Goal: Information Seeking & Learning: Learn about a topic

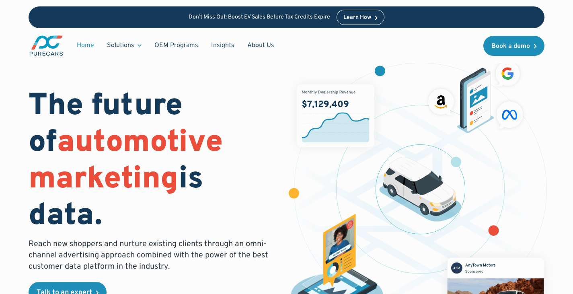
click at [79, 45] on link "Home" at bounding box center [85, 45] width 30 height 15
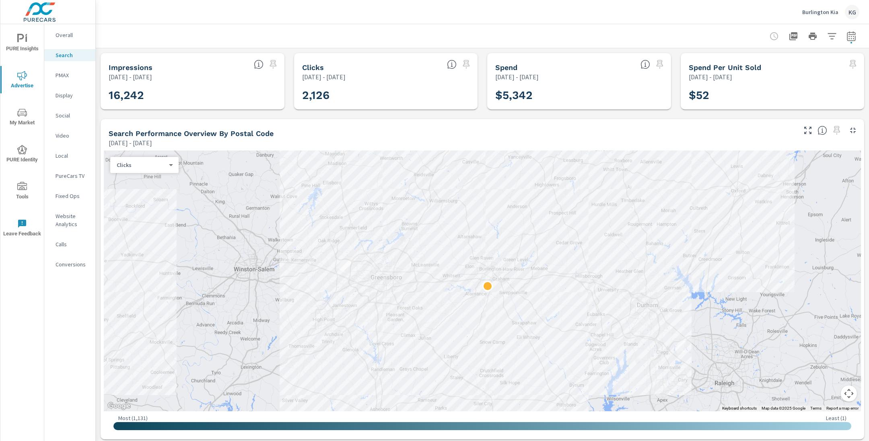
scroll to position [294, 0]
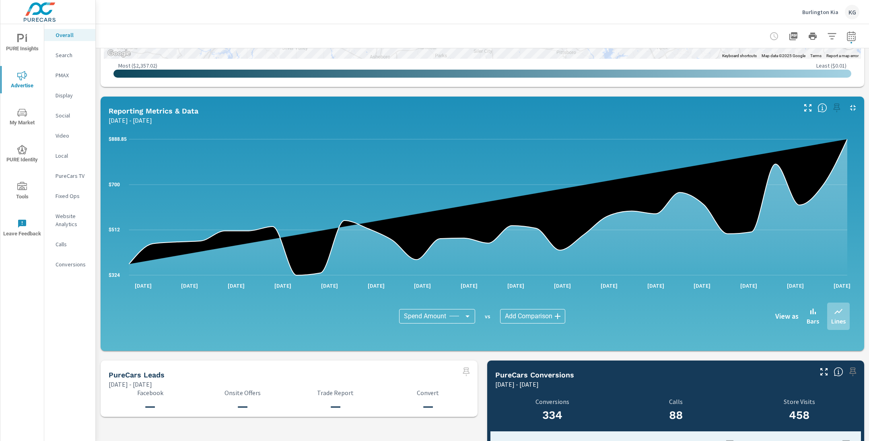
scroll to position [572, 0]
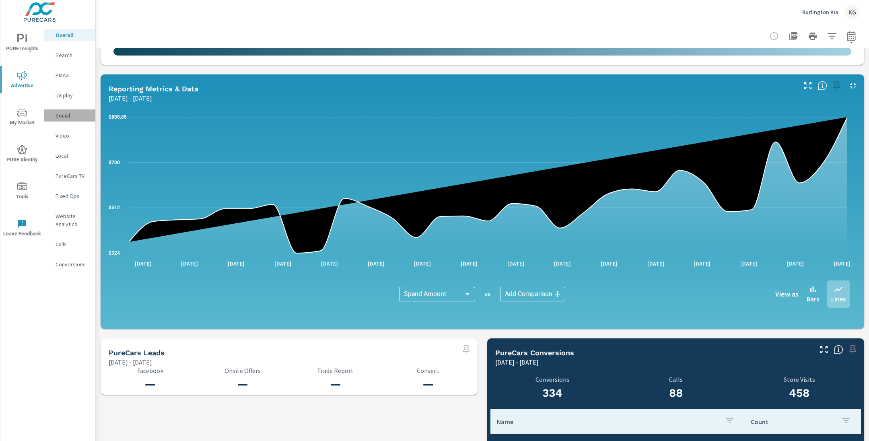
click at [58, 117] on p "Social" at bounding box center [72, 115] width 33 height 8
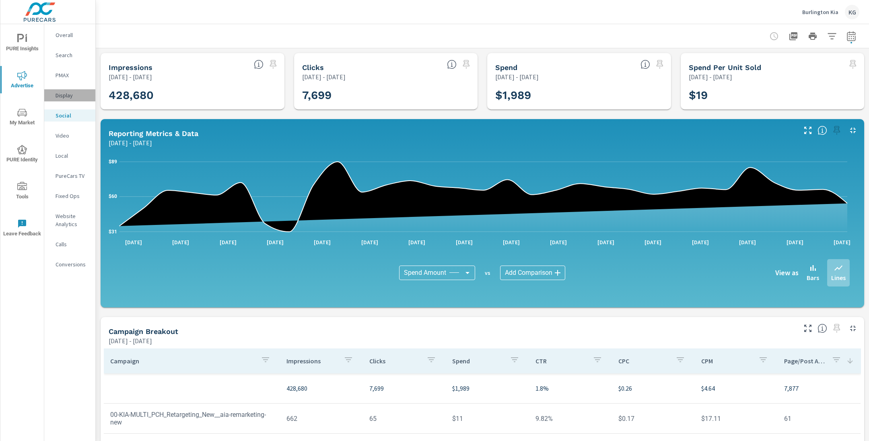
click at [68, 93] on p "Display" at bounding box center [72, 95] width 33 height 8
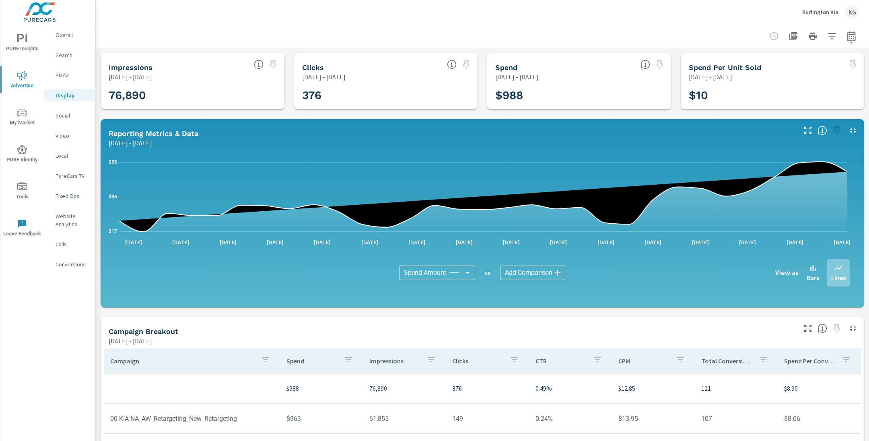
click at [66, 75] on p "PMAX" at bounding box center [72, 75] width 33 height 8
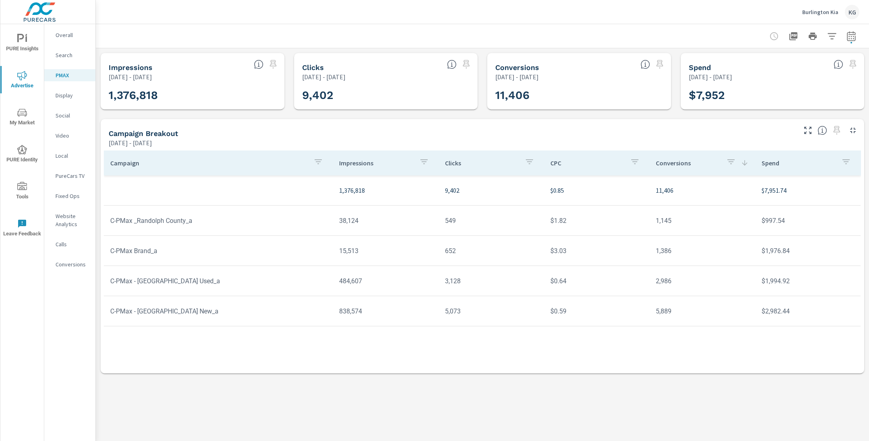
click at [62, 57] on p "Search" at bounding box center [72, 55] width 33 height 8
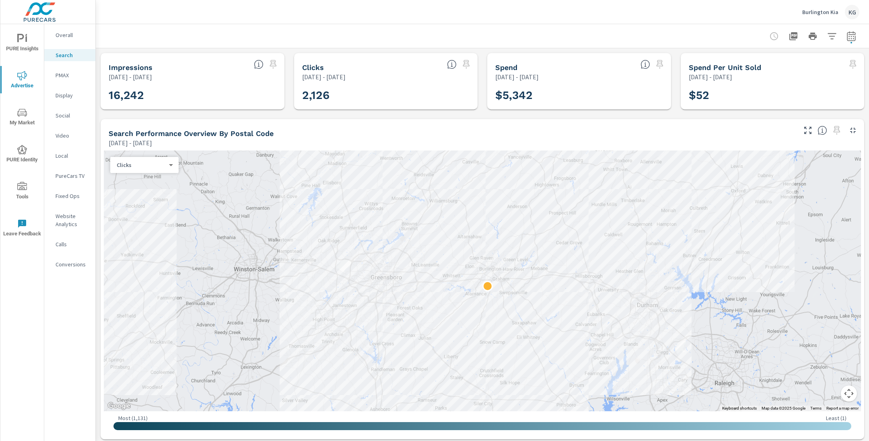
click at [66, 37] on p "Overall" at bounding box center [72, 35] width 33 height 8
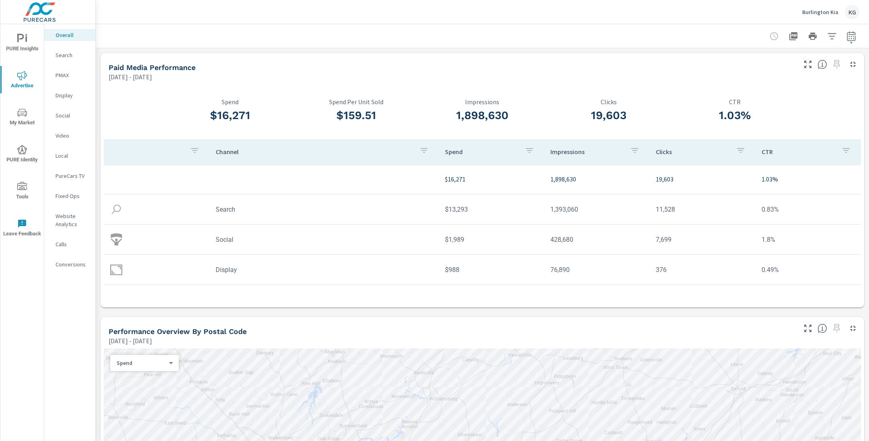
click at [69, 54] on p "Search" at bounding box center [72, 55] width 33 height 8
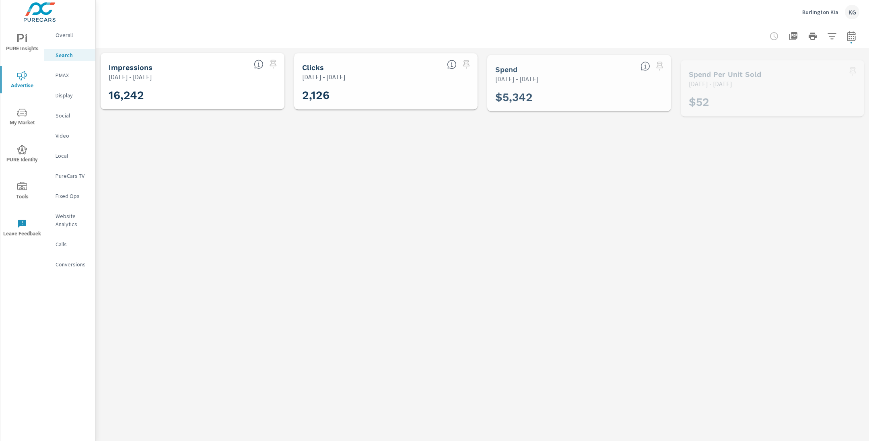
click at [70, 76] on p "PMAX" at bounding box center [72, 75] width 33 height 8
click at [68, 95] on p "Display" at bounding box center [72, 95] width 33 height 8
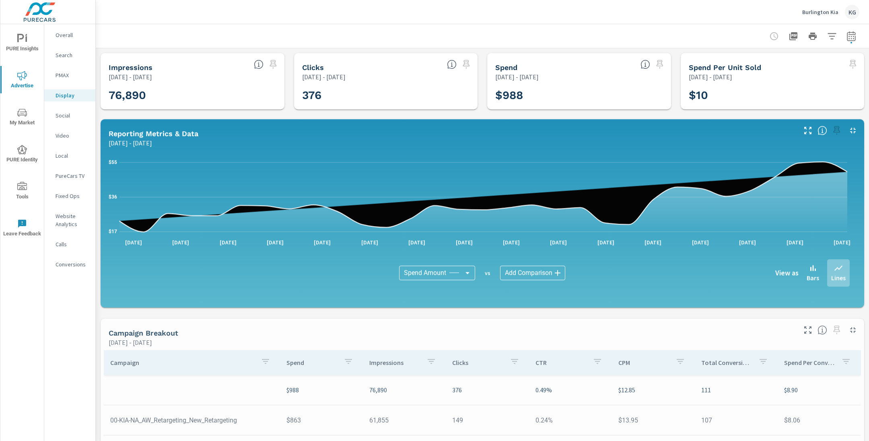
click at [67, 116] on p "Social" at bounding box center [72, 115] width 33 height 8
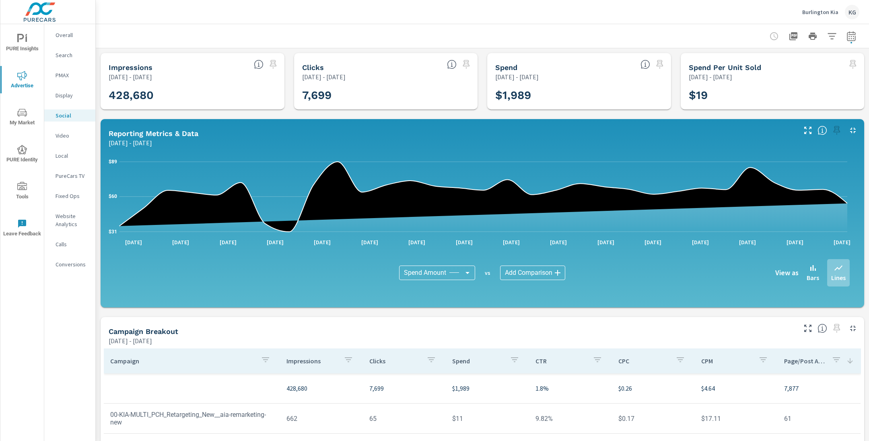
click at [62, 139] on p "Video" at bounding box center [72, 136] width 33 height 8
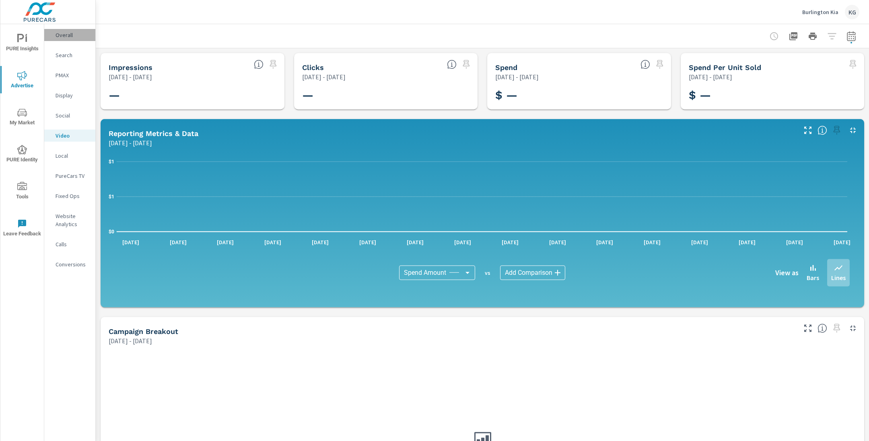
click at [70, 37] on p "Overall" at bounding box center [72, 35] width 33 height 8
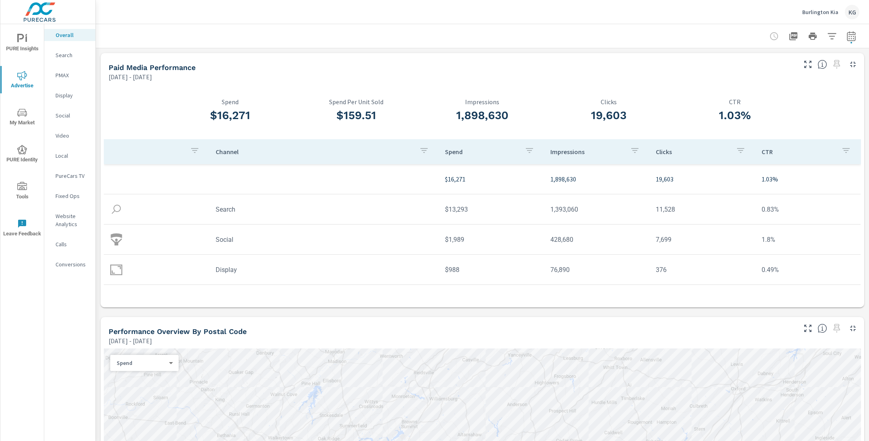
click at [24, 79] on icon "nav menu" at bounding box center [22, 76] width 10 height 10
click at [65, 51] on p "Search" at bounding box center [72, 55] width 33 height 8
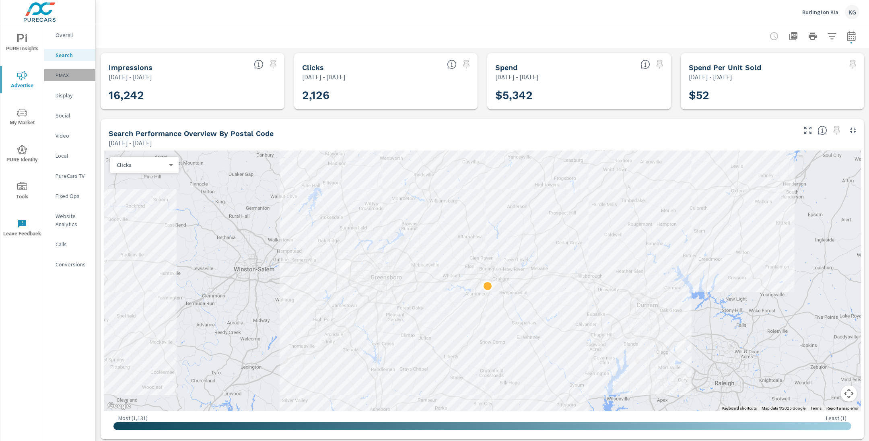
click at [63, 71] on p "PMAX" at bounding box center [72, 75] width 33 height 8
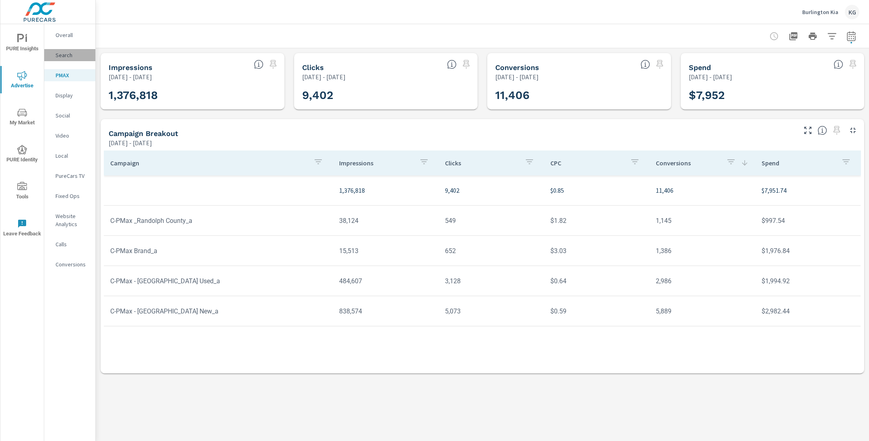
click at [58, 55] on p "Search" at bounding box center [72, 55] width 33 height 8
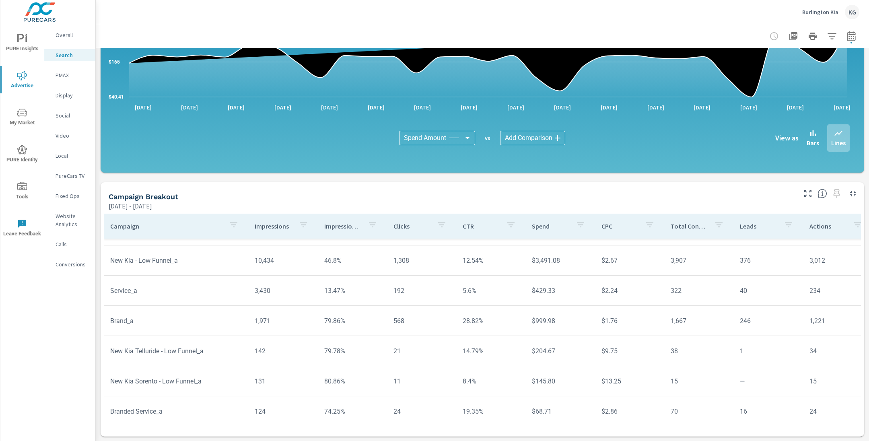
scroll to position [27, 0]
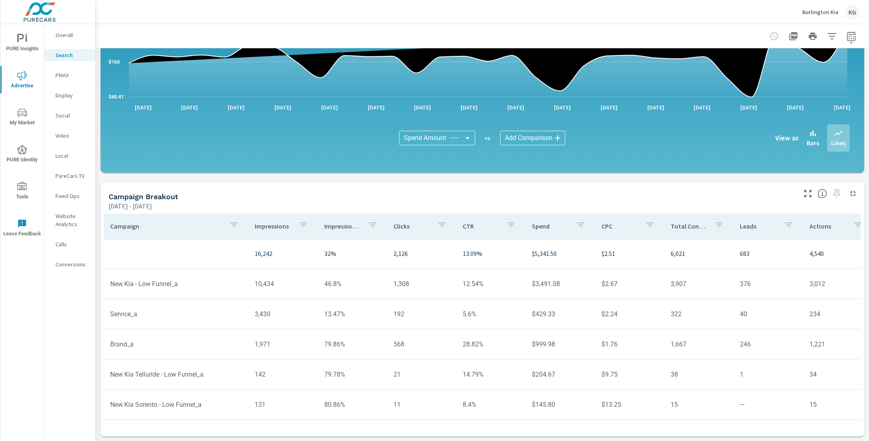
scroll to position [68, 0]
click at [847, 40] on icon "button" at bounding box center [851, 36] width 8 height 10
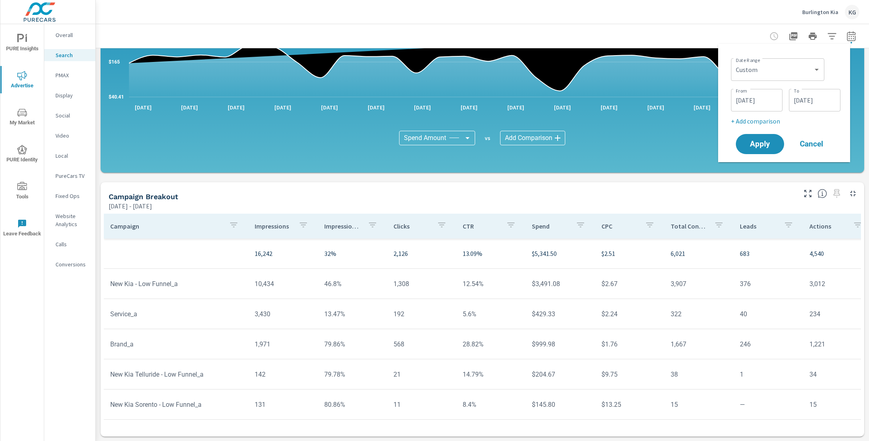
click at [781, 96] on div "07/01/2025 From" at bounding box center [756, 100] width 51 height 23
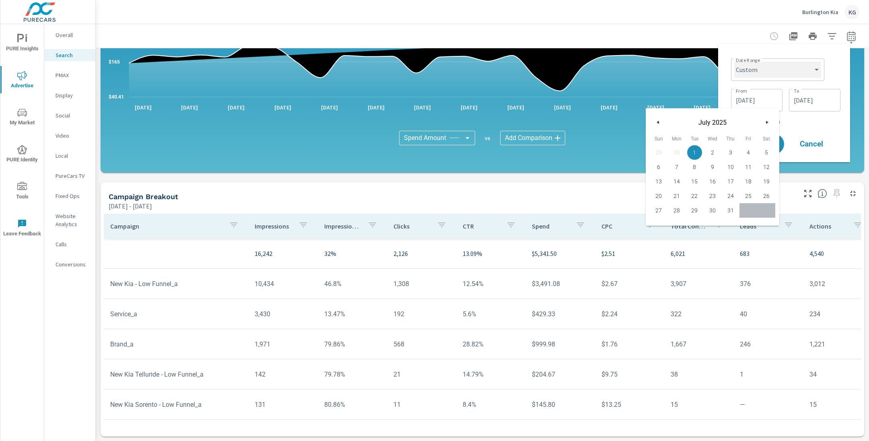
click at [789, 75] on select "Custom Yesterday Last week Last 7 days Last 14 days Last 30 days Last 45 days L…" at bounding box center [777, 70] width 87 height 16
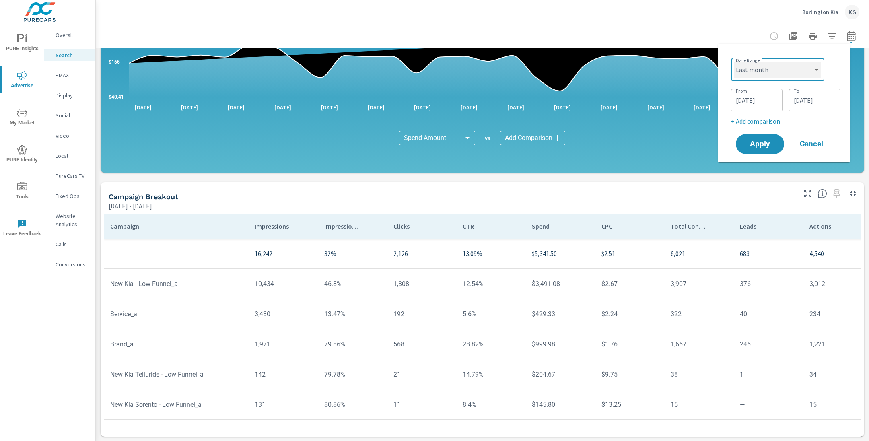
click at [734, 62] on select "Custom Yesterday Last week Last 7 days Last 14 days Last 30 days Last 45 days L…" at bounding box center [777, 70] width 87 height 16
select select "Last month"
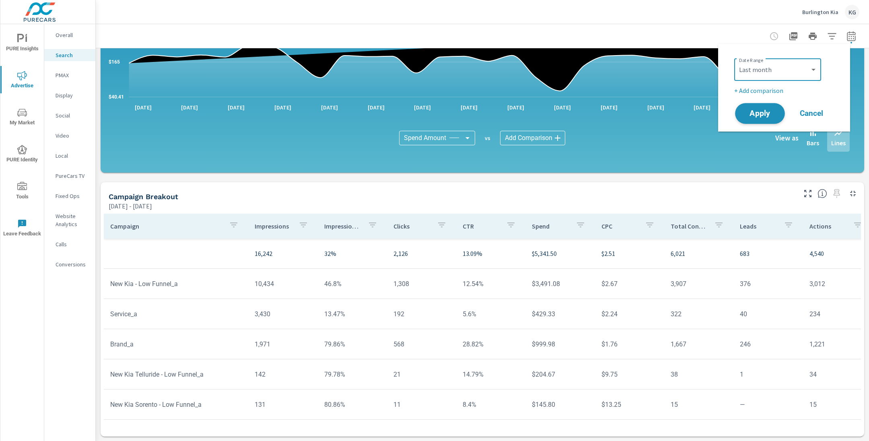
click at [763, 113] on span "Apply" at bounding box center [759, 114] width 33 height 8
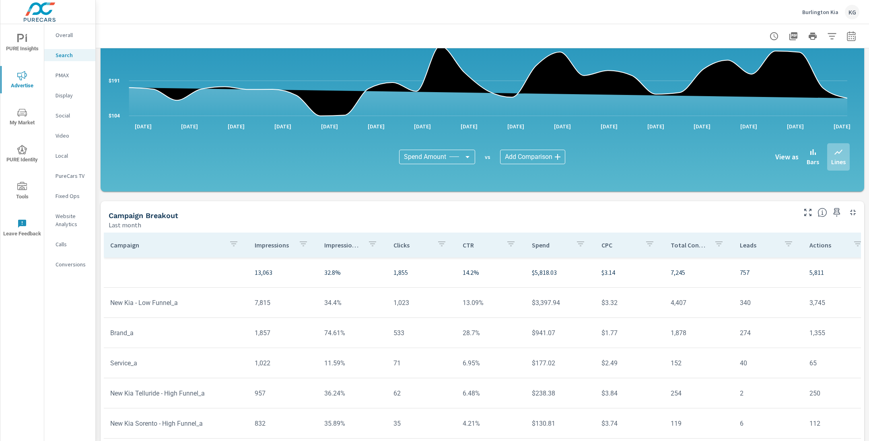
scroll to position [465, 0]
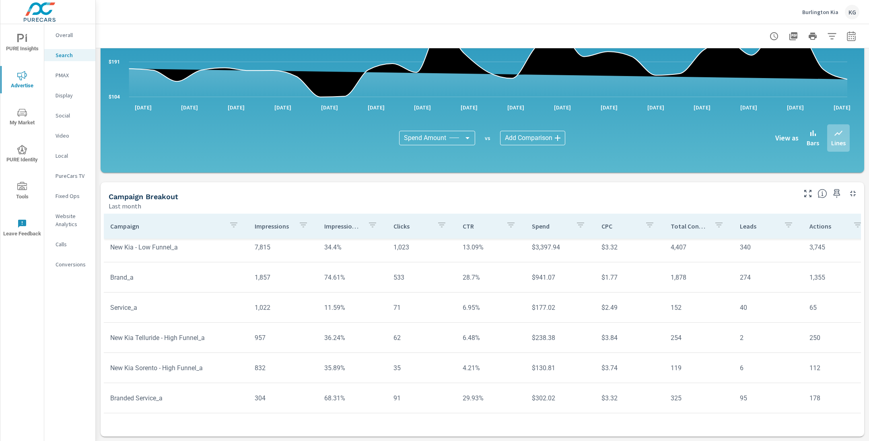
scroll to position [40, 0]
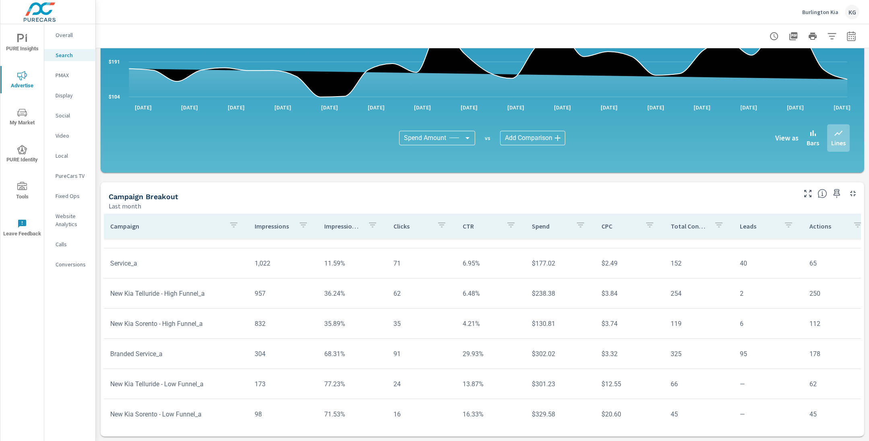
scroll to position [82, 0]
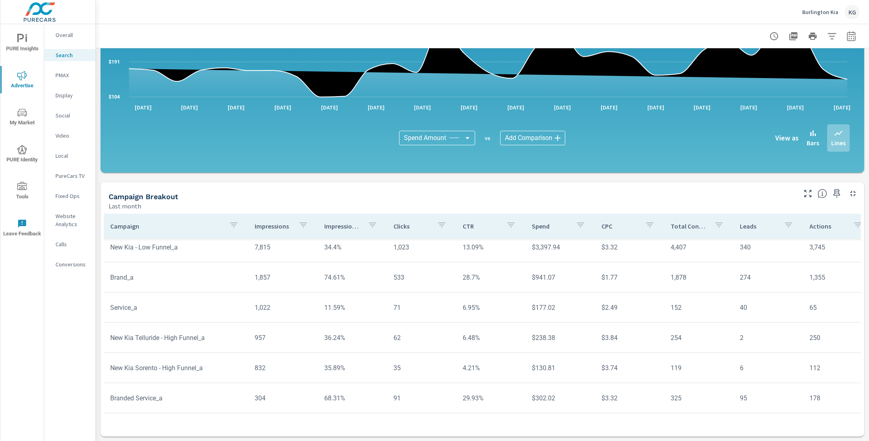
scroll to position [52, 0]
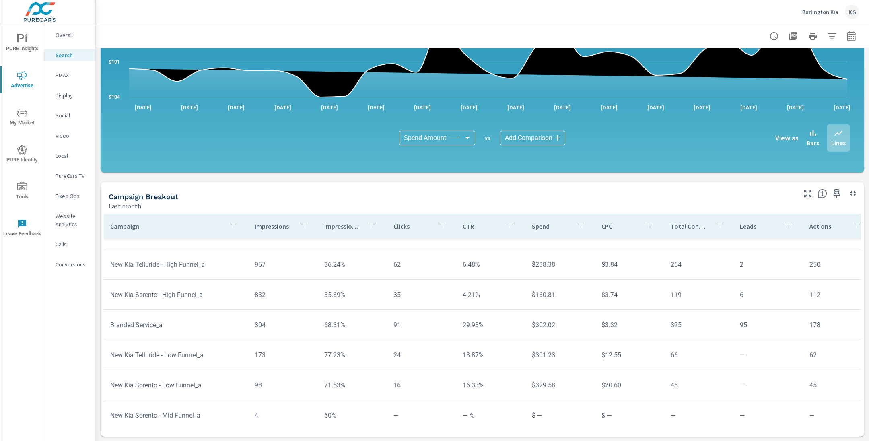
scroll to position [158, 0]
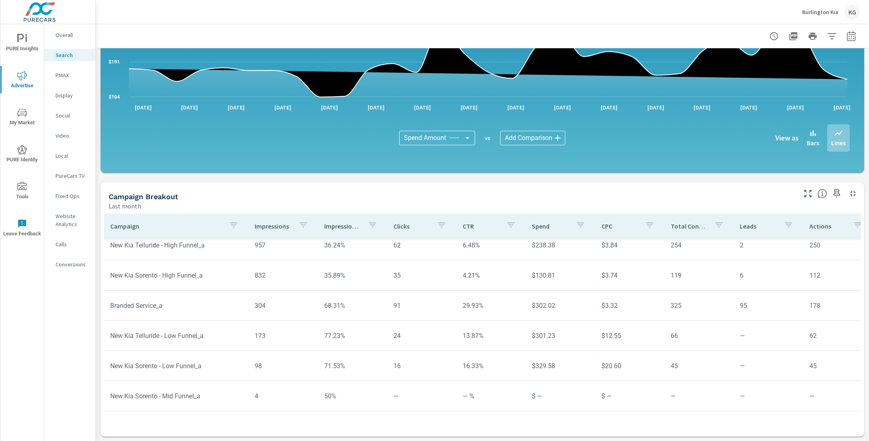
scroll to position [128, 0]
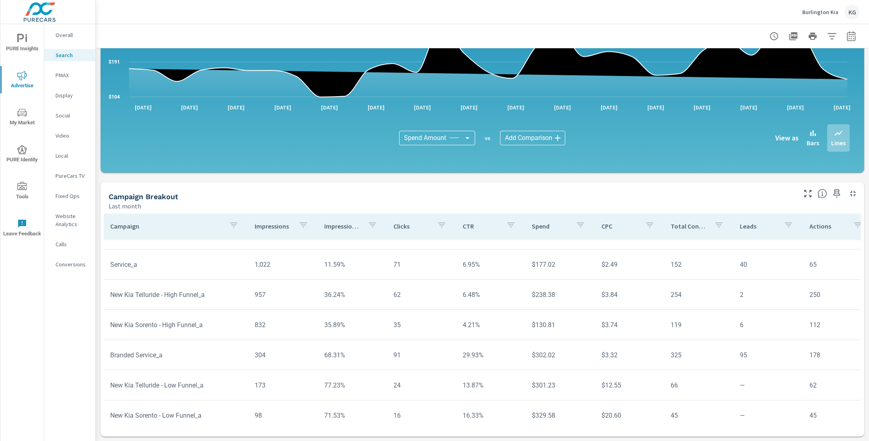
scroll to position [122, 0]
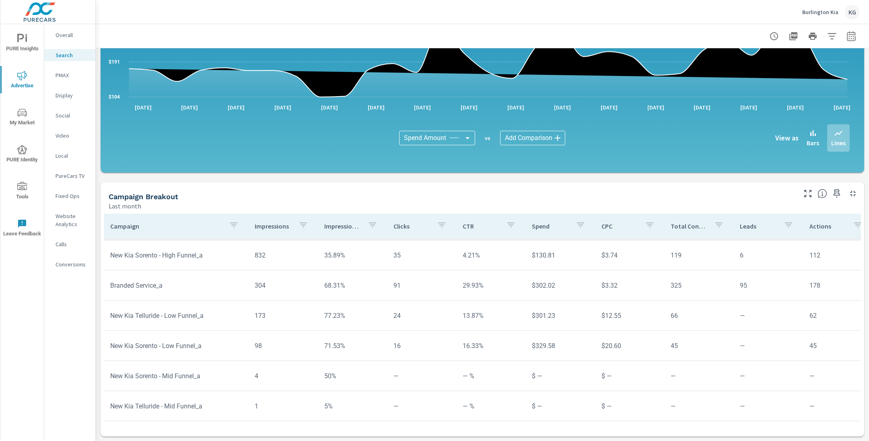
scroll to position [158, 0]
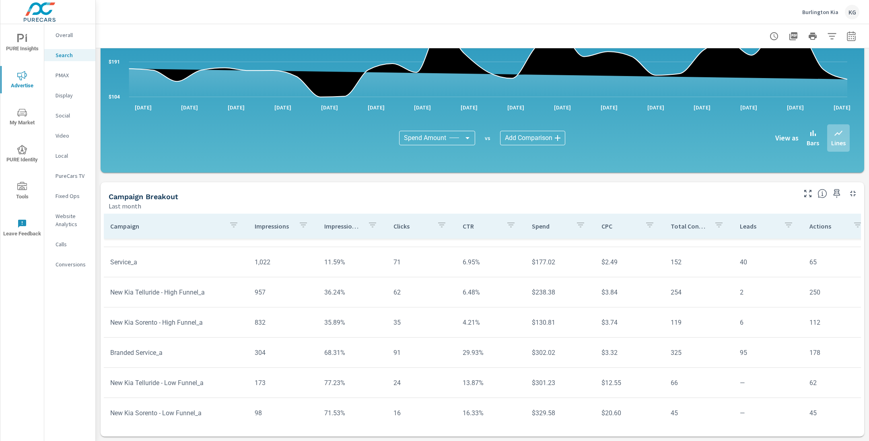
scroll to position [83, 0]
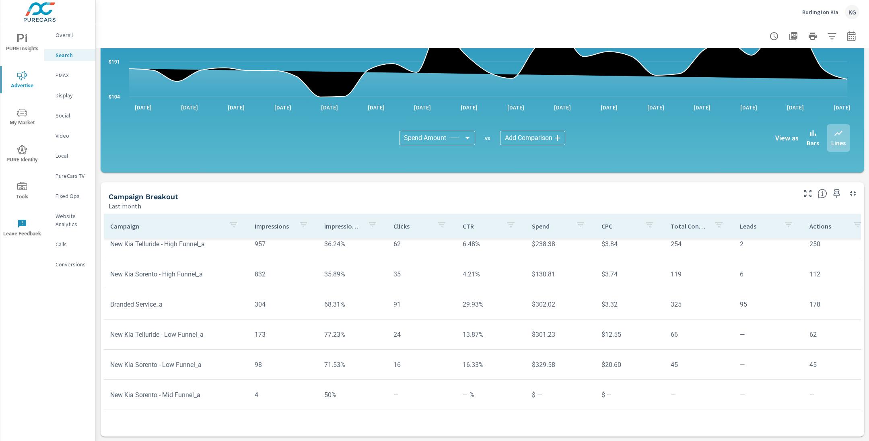
scroll to position [155, 0]
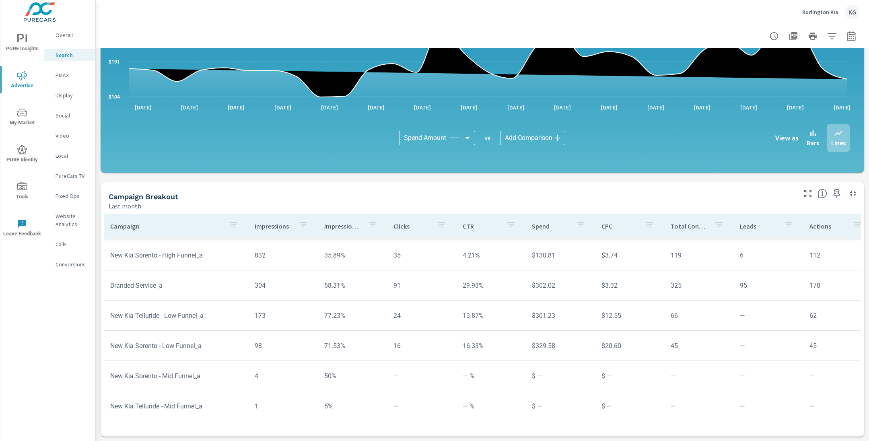
scroll to position [158, 0]
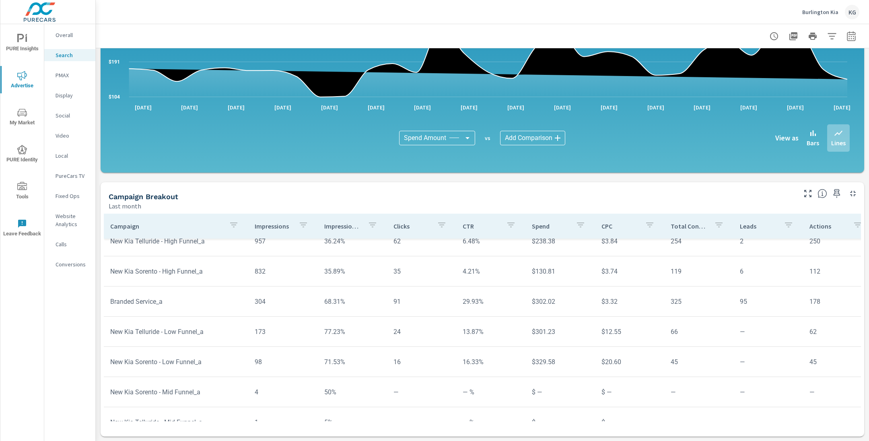
scroll to position [126, 0]
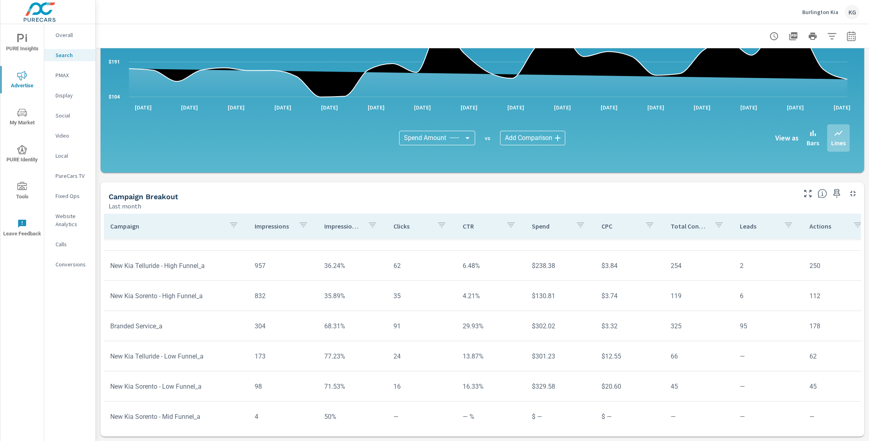
scroll to position [91, 0]
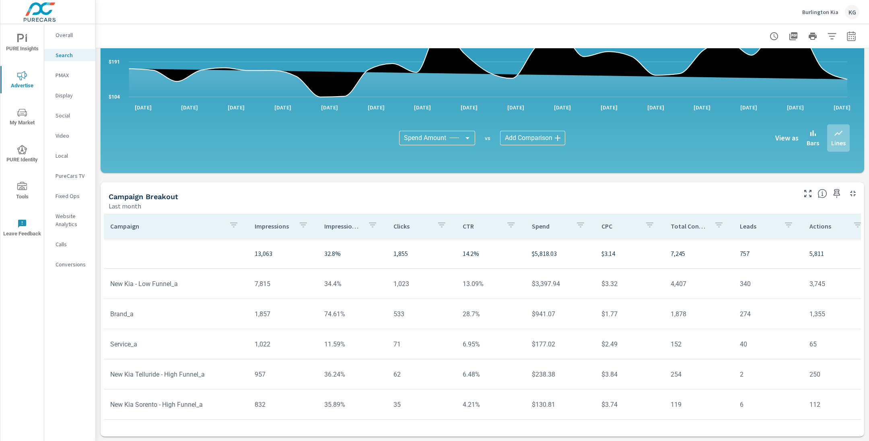
click at [159, 284] on td "New Kia - Low Funnel_a" at bounding box center [176, 284] width 144 height 21
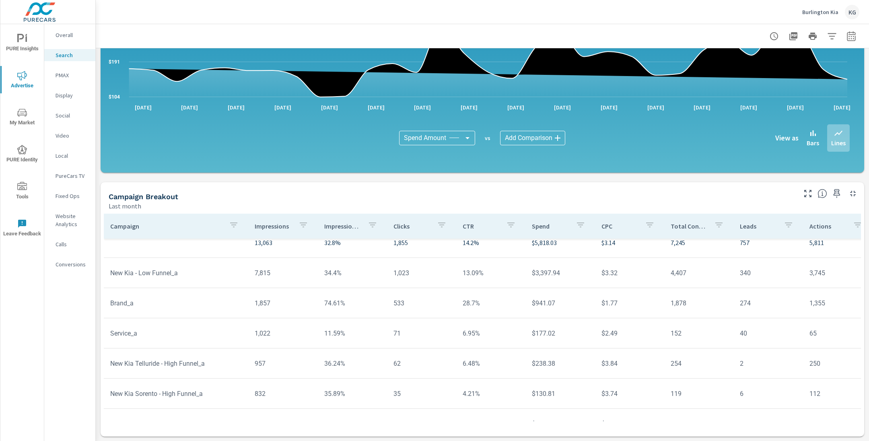
scroll to position [10, 0]
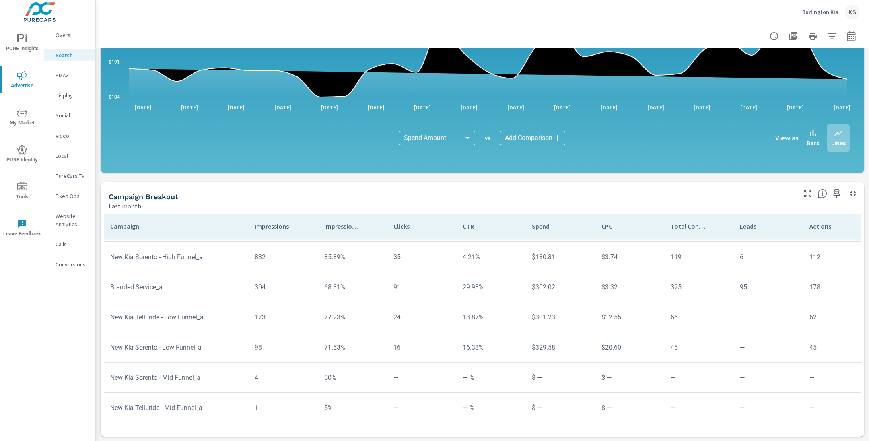
scroll to position [158, 0]
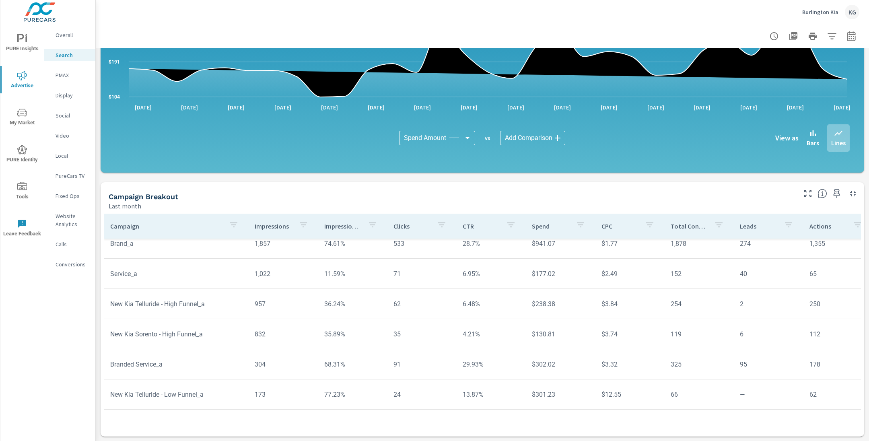
scroll to position [18, 0]
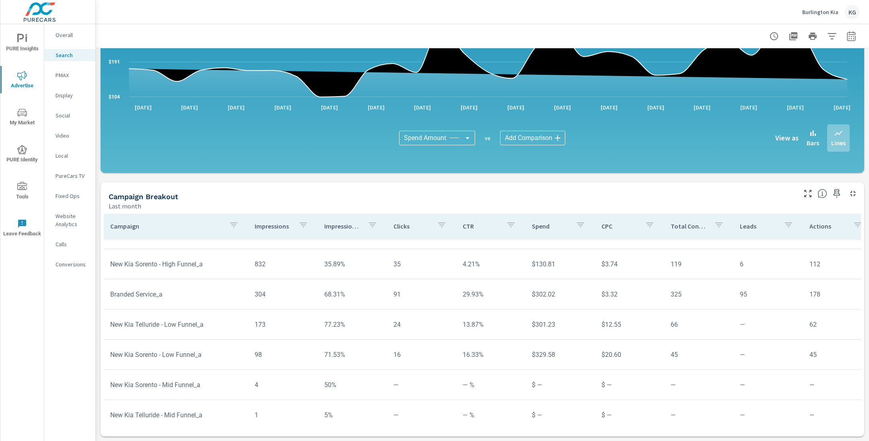
scroll to position [158, 0]
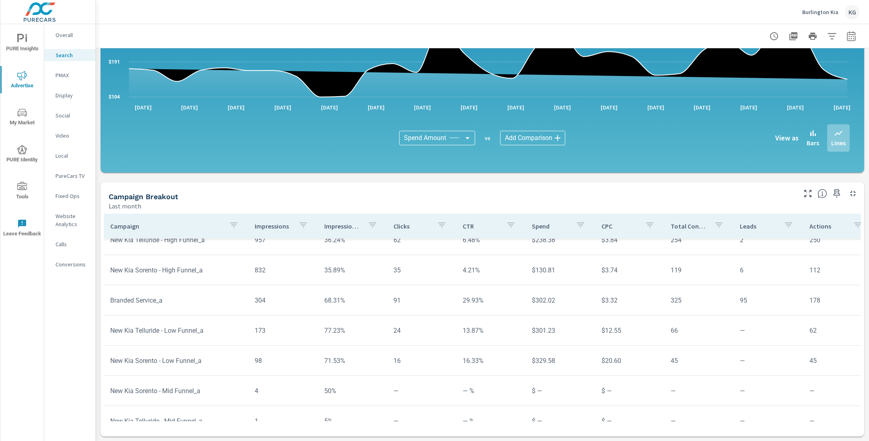
scroll to position [129, 0]
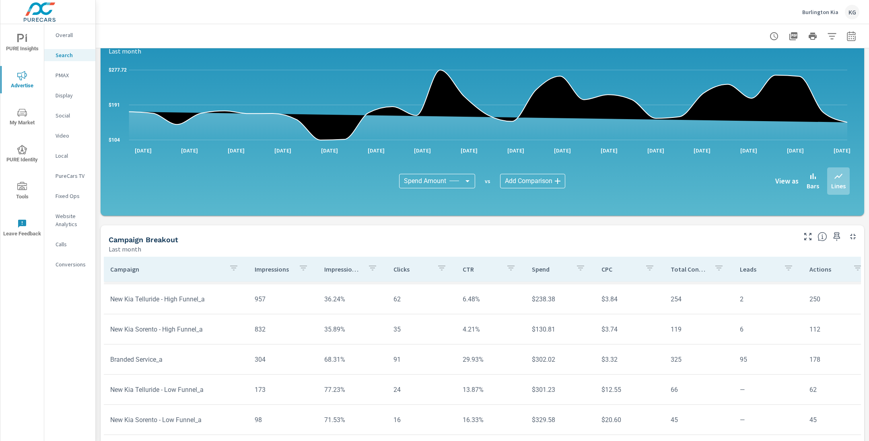
scroll to position [465, 0]
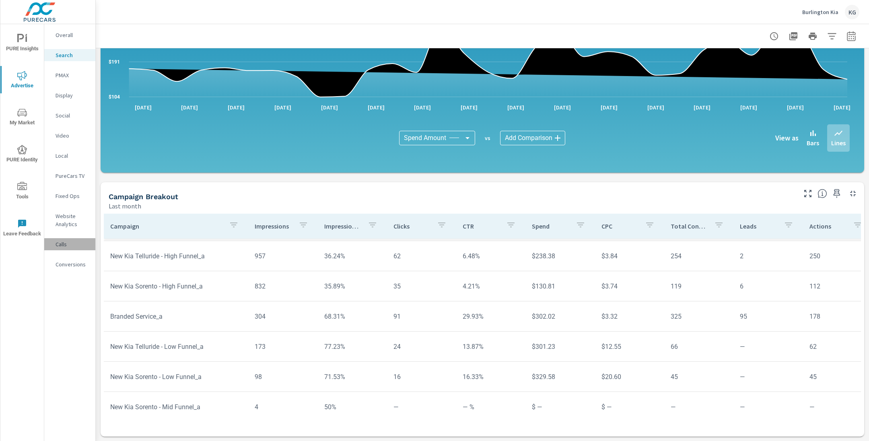
click at [66, 238] on div "Calls" at bounding box center [69, 244] width 51 height 12
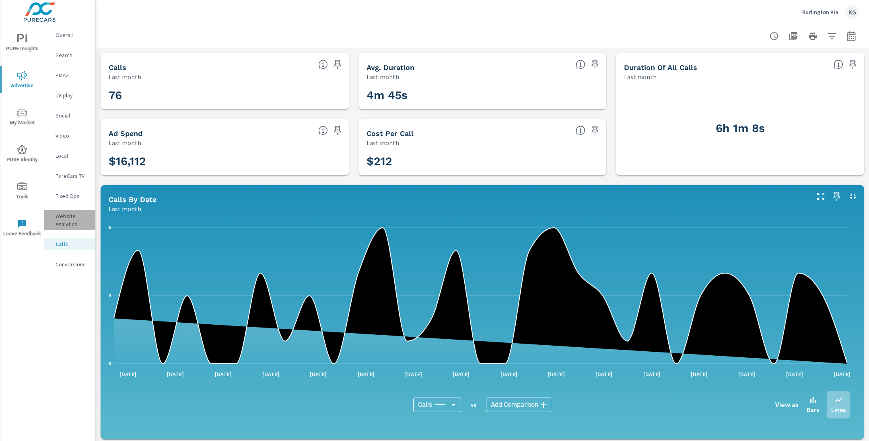
click at [68, 222] on p "Website Analytics" at bounding box center [72, 220] width 33 height 16
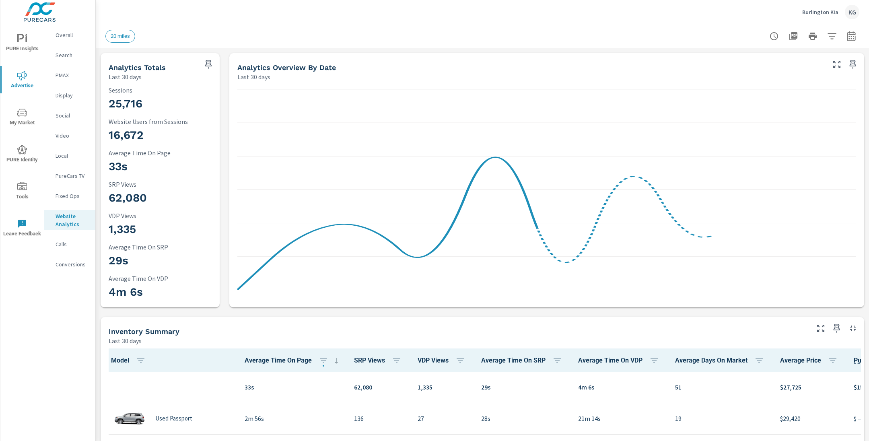
scroll to position [0, 0]
click at [61, 263] on p "Conversions" at bounding box center [72, 264] width 33 height 8
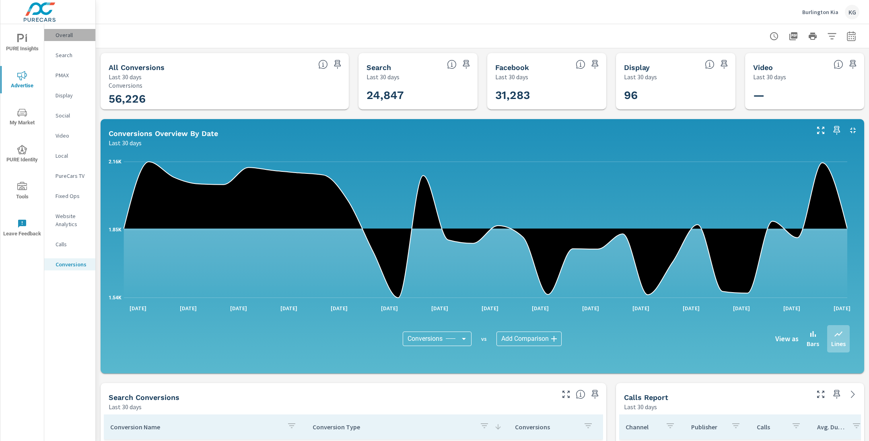
click at [72, 35] on p "Overall" at bounding box center [72, 35] width 33 height 8
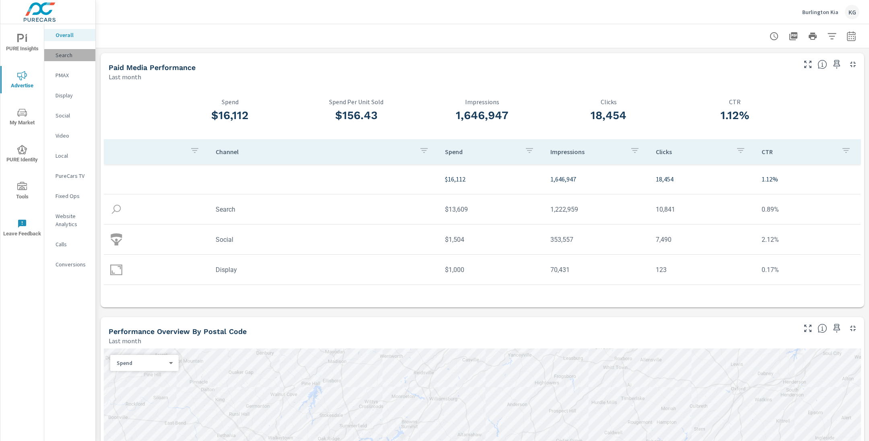
click at [58, 56] on p "Search" at bounding box center [72, 55] width 33 height 8
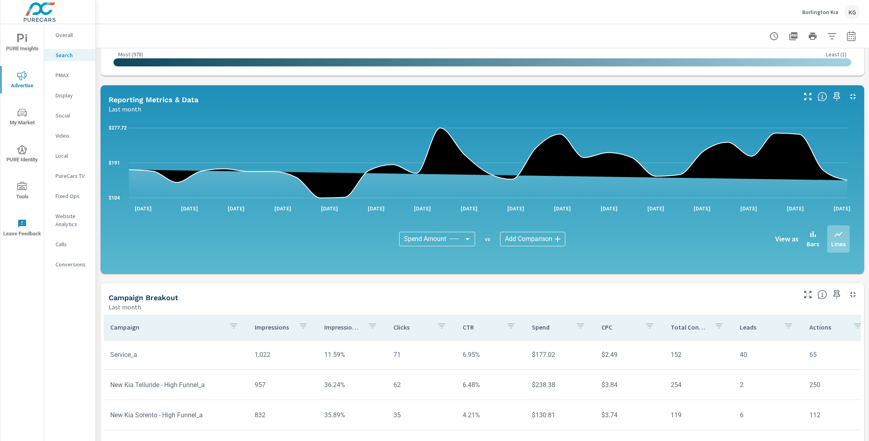
scroll to position [465, 0]
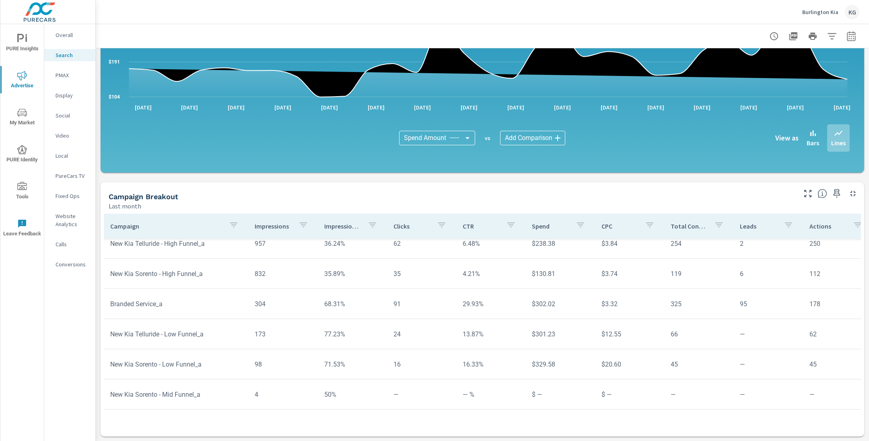
scroll to position [158, 0]
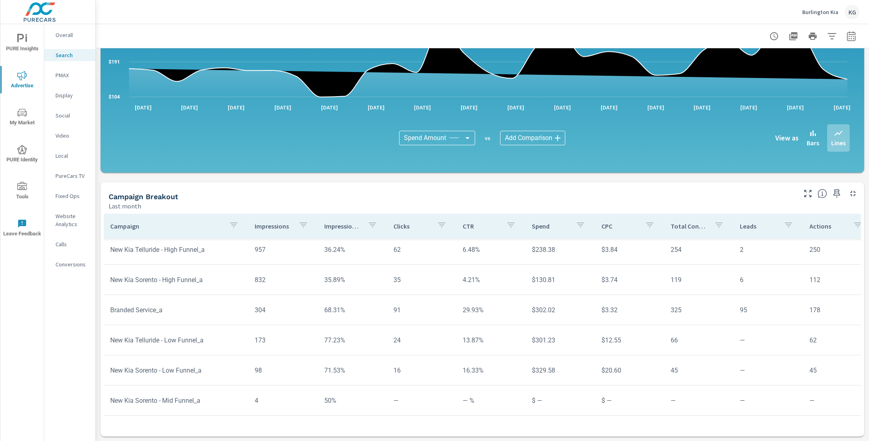
scroll to position [62, 0]
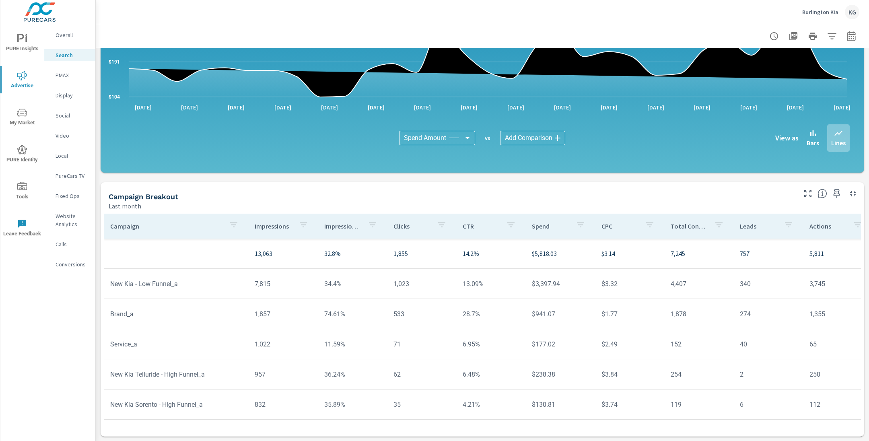
scroll to position [15, 0]
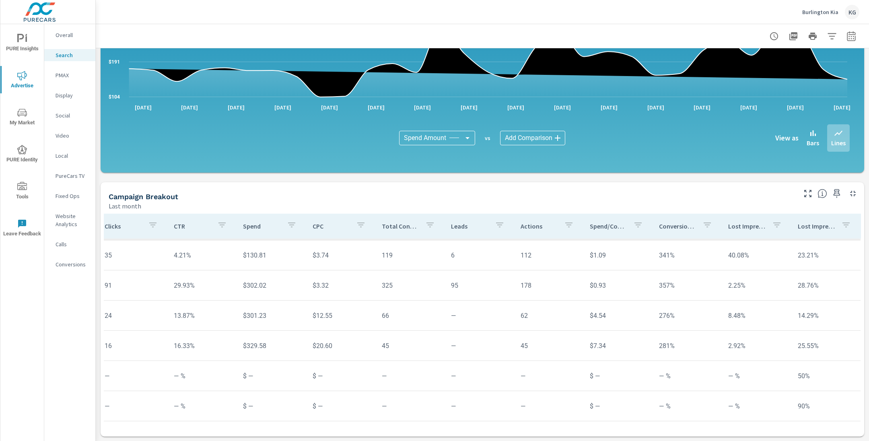
scroll to position [158, 0]
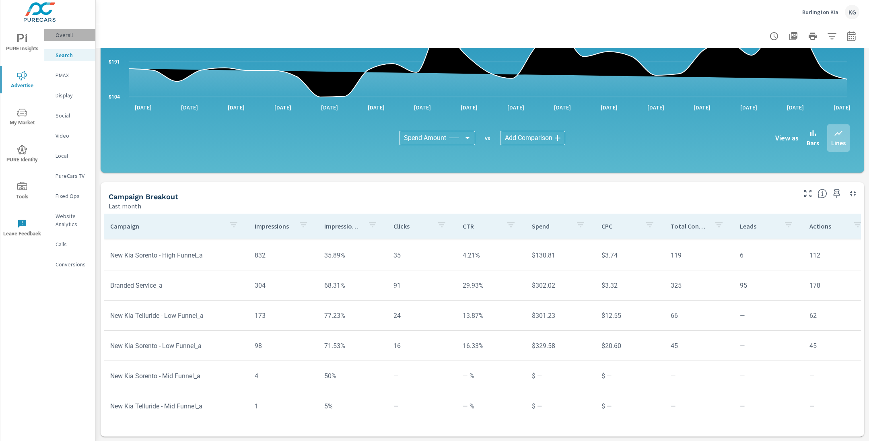
click at [66, 33] on p "Overall" at bounding box center [72, 35] width 33 height 8
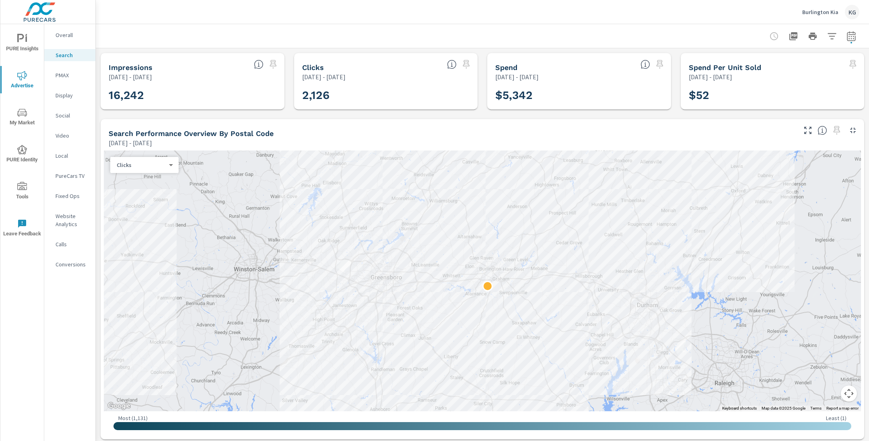
scroll to position [294, 0]
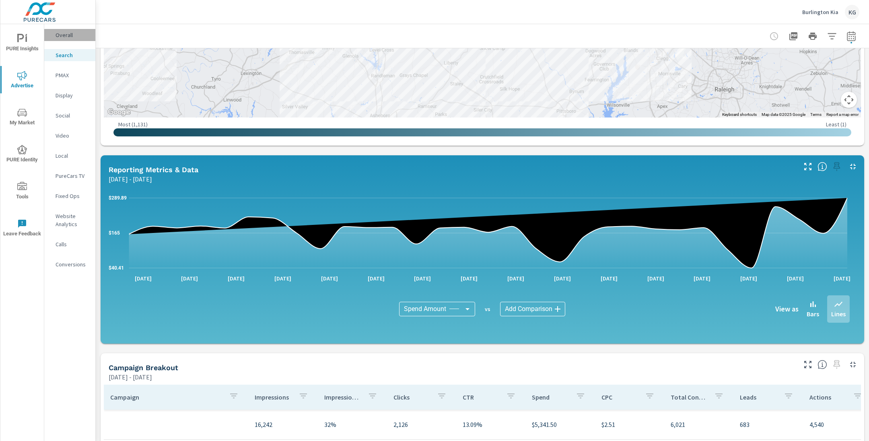
click at [69, 37] on p "Overall" at bounding box center [72, 35] width 33 height 8
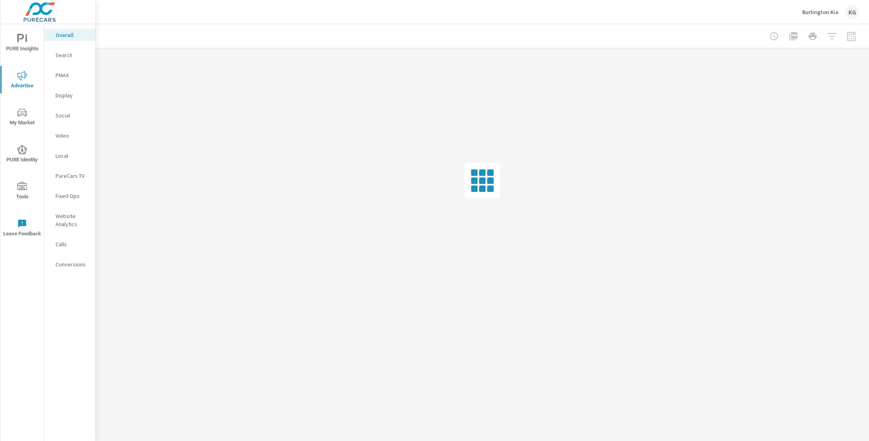
click at [68, 57] on p "Search" at bounding box center [72, 55] width 33 height 8
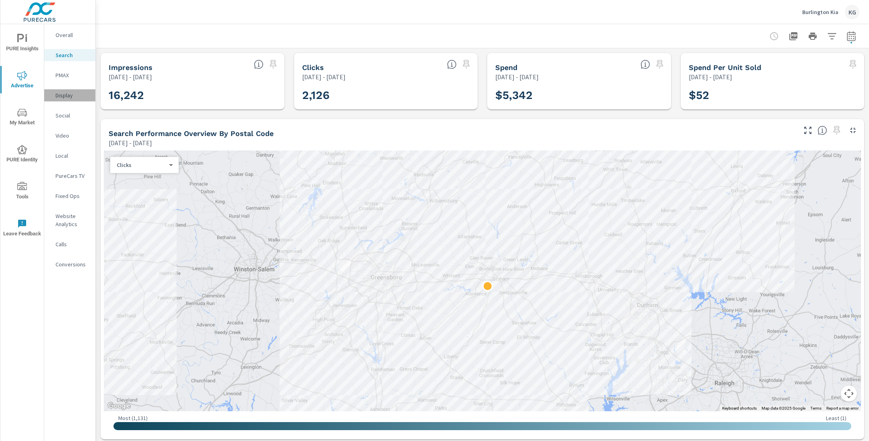
click at [68, 95] on p "Display" at bounding box center [72, 95] width 33 height 8
